Goal: Task Accomplishment & Management: Manage account settings

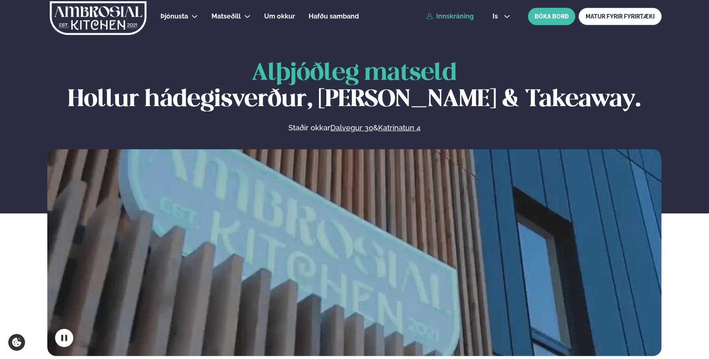
click at [451, 18] on link "Innskráning" at bounding box center [450, 16] width 47 height 7
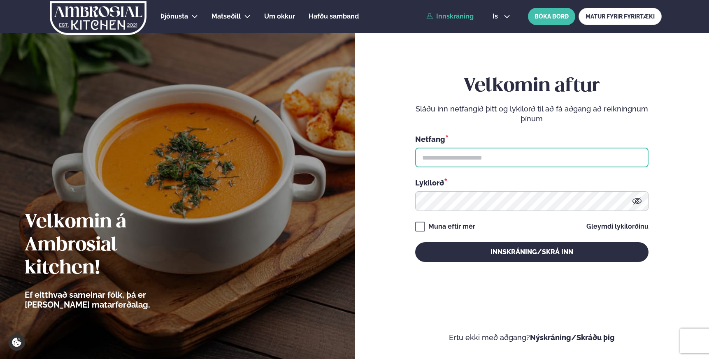
click at [440, 156] on input "text" at bounding box center [531, 158] width 233 height 20
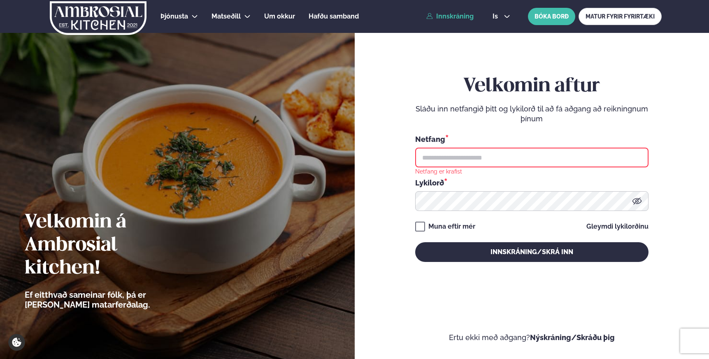
type input "**********"
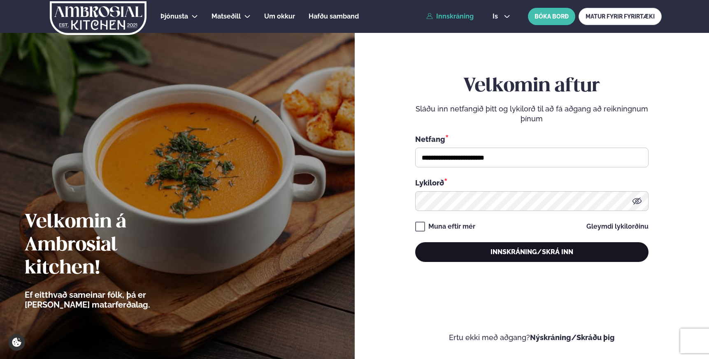
click at [517, 250] on button "Innskráning/Skrá inn" at bounding box center [531, 253] width 233 height 20
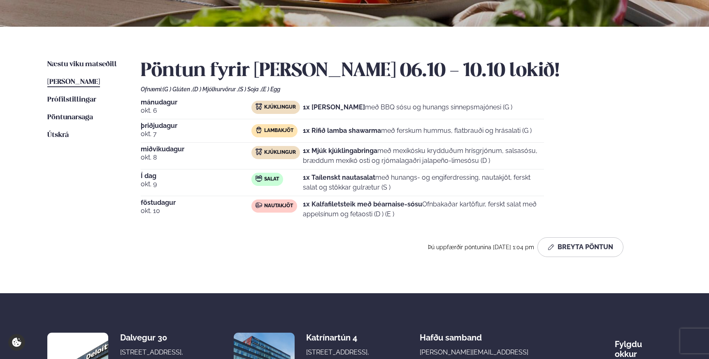
scroll to position [160, 0]
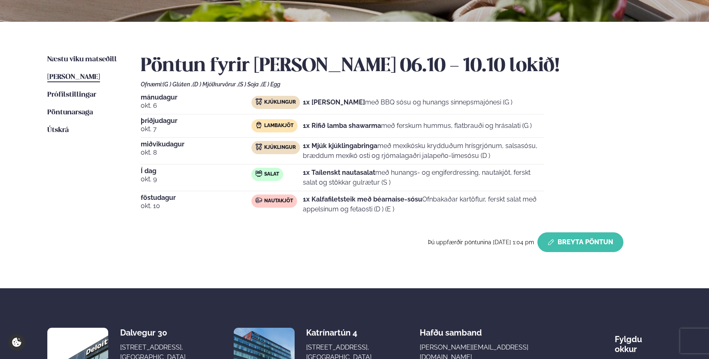
click at [577, 247] on button "Breyta Pöntun" at bounding box center [581, 243] width 86 height 20
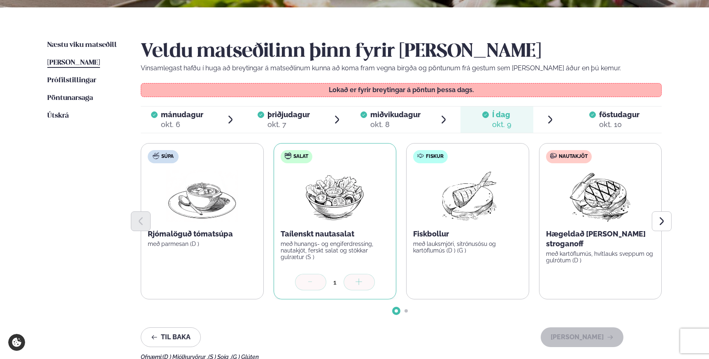
scroll to position [175, 0]
click at [607, 117] on span "föstudagur" at bounding box center [619, 114] width 40 height 9
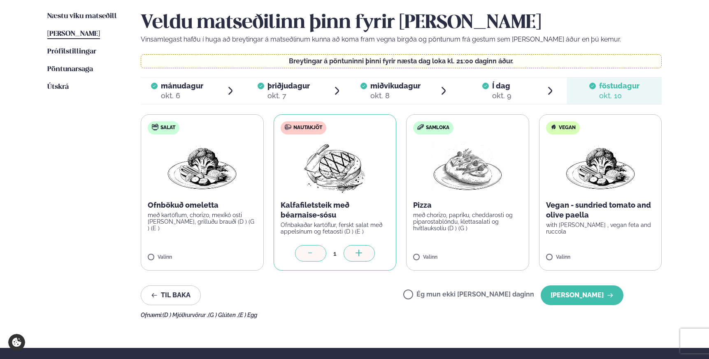
scroll to position [210, 0]
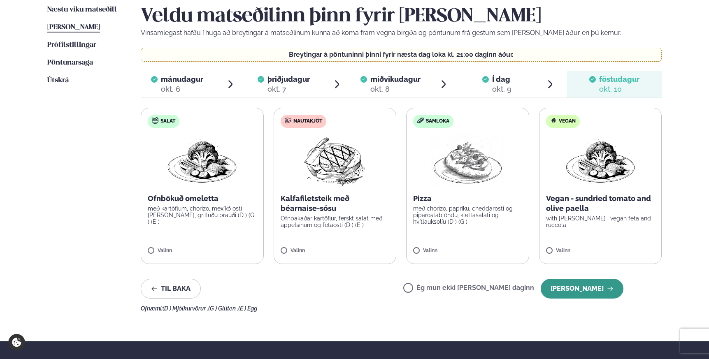
click at [589, 289] on button "[PERSON_NAME]" at bounding box center [582, 289] width 83 height 20
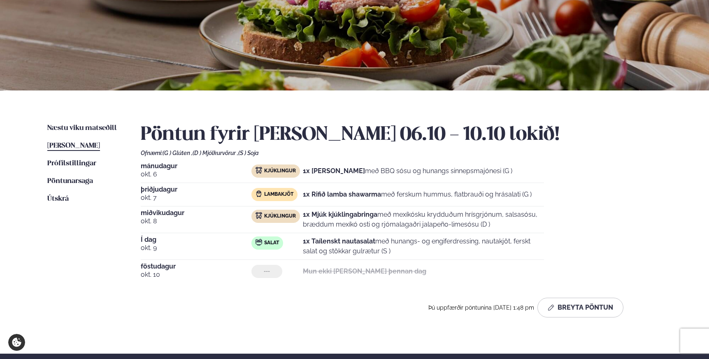
scroll to position [76, 0]
